Goal: Task Accomplishment & Management: Manage account settings

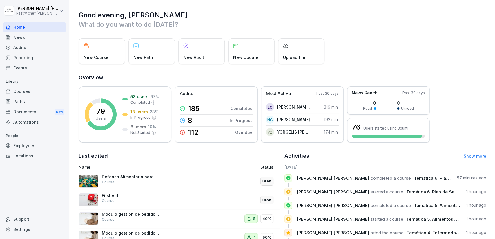
scroll to position [55, 0]
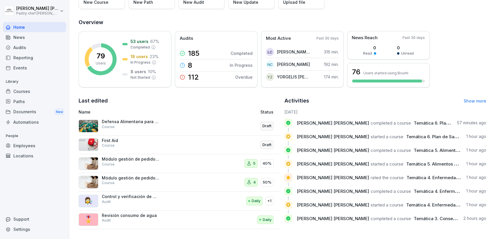
click at [144, 158] on p "Módulo gestión de pedidos administrador" at bounding box center [131, 158] width 58 height 5
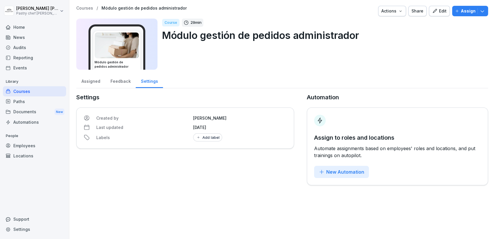
click at [90, 83] on div "Assigned" at bounding box center [90, 80] width 29 height 15
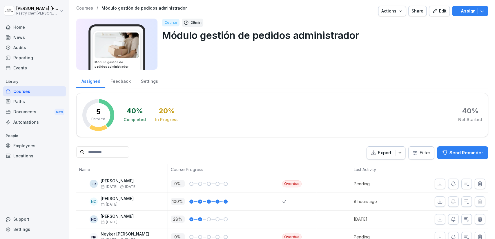
scroll to position [29, 0]
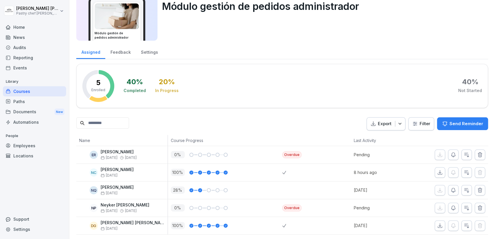
drag, startPoint x: 194, startPoint y: 154, endPoint x: 243, endPoint y: 164, distance: 49.8
click at [243, 164] on tbody "[PERSON_NAME] Sep [DATE] 0 % Overdue Pending [GEOGRAPHIC_DATA] [PERSON_NAME] [D…" at bounding box center [282, 190] width 412 height 89
click at [455, 206] on icon "button" at bounding box center [454, 207] width 4 height 4
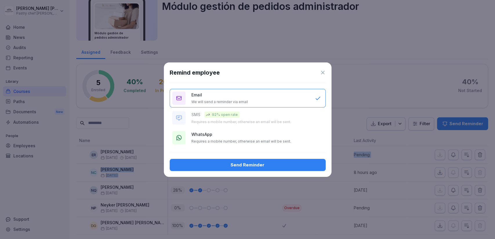
click at [230, 137] on div "WhatsApp Requires a mobile number, otherwise an email will be sent." at bounding box center [251, 137] width 118 height 12
click at [235, 163] on div "Send Reminder" at bounding box center [247, 165] width 147 height 6
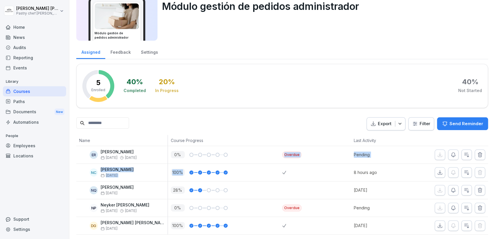
click at [35, 94] on div "Courses" at bounding box center [34, 91] width 63 height 10
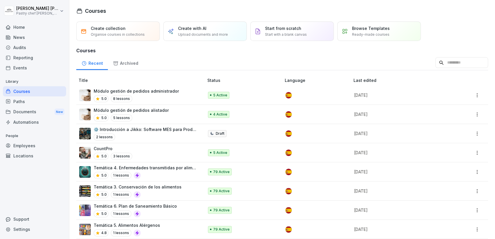
click at [152, 109] on p "Módulo gestión de pedidos alistador" at bounding box center [131, 110] width 75 height 6
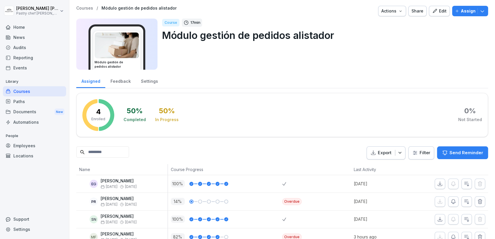
scroll to position [11, 0]
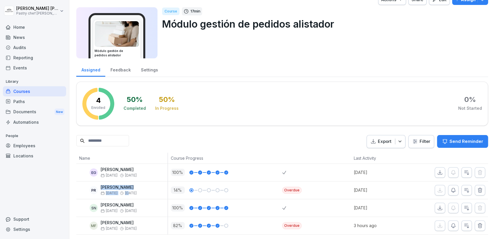
drag, startPoint x: 97, startPoint y: 184, endPoint x: 129, endPoint y: 192, distance: 33.3
click at [129, 192] on div "PR Pamela Rangel Sep 11 Sep 12" at bounding box center [123, 190] width 89 height 10
click at [262, 153] on th "Course Progress" at bounding box center [225, 158] width 114 height 11
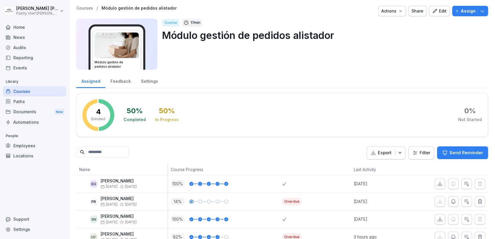
click at [36, 93] on div "Courses" at bounding box center [34, 91] width 63 height 10
